Goal: Check status: Check status

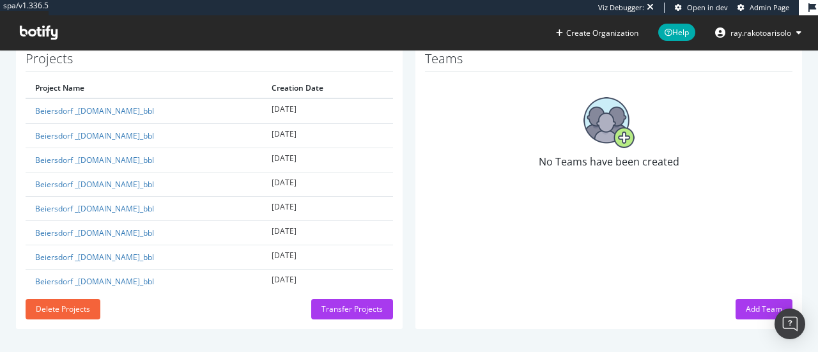
scroll to position [314, 0]
click at [43, 38] on icon at bounding box center [39, 33] width 38 height 14
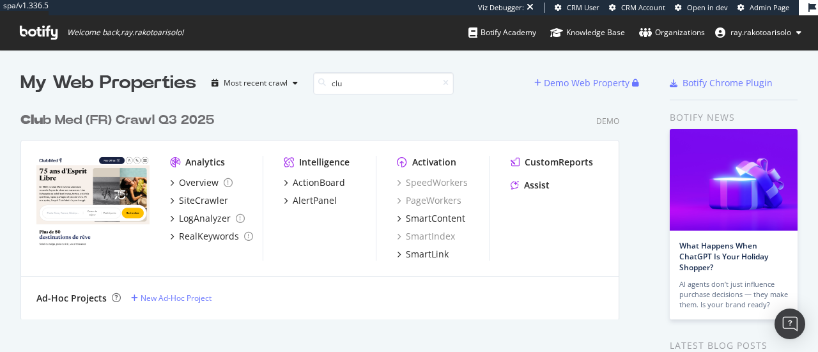
scroll to position [214, 599]
type input "clu"
click at [148, 120] on div "Clu b Med (FR) Crawl Q3 2025" at bounding box center [117, 120] width 194 height 19
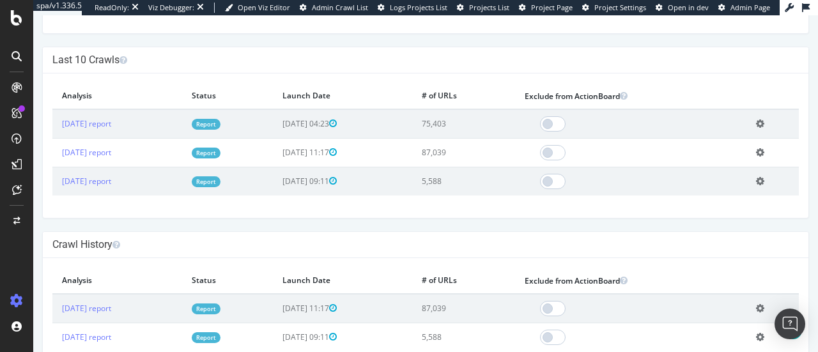
scroll to position [312, 0]
click at [111, 125] on link "[DATE] report" at bounding box center [86, 124] width 49 height 11
